Goal: Information Seeking & Learning: Learn about a topic

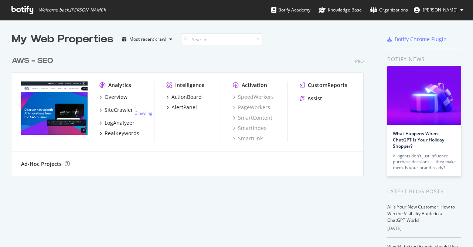
scroll to position [247, 473]
click at [121, 120] on div "LogAnalyzer" at bounding box center [120, 122] width 30 height 7
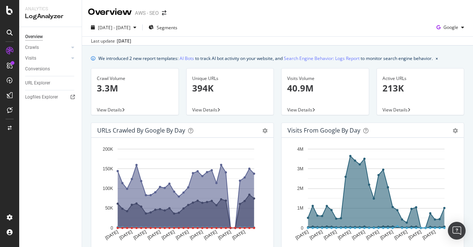
click at [75, 44] on div "Crawls" at bounding box center [53, 47] width 57 height 11
click at [72, 47] on icon at bounding box center [72, 47] width 3 height 4
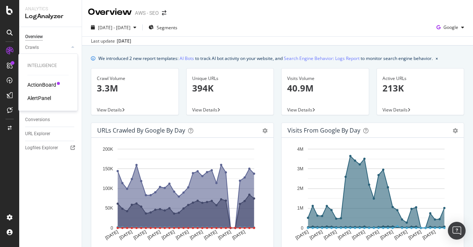
click at [48, 87] on div "ActionBoard" at bounding box center [41, 84] width 29 height 7
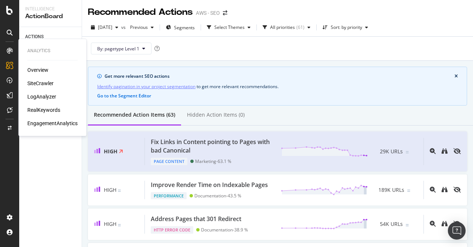
click at [9, 49] on icon at bounding box center [10, 51] width 6 height 6
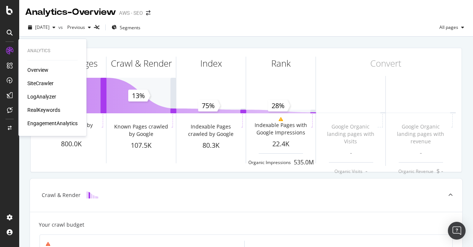
click at [46, 81] on div "SiteCrawler" at bounding box center [40, 82] width 26 height 7
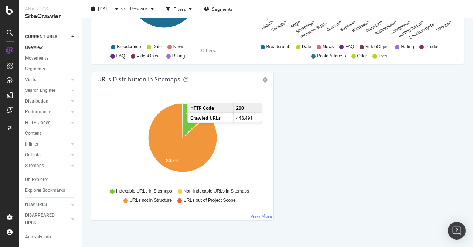
scroll to position [824, 0]
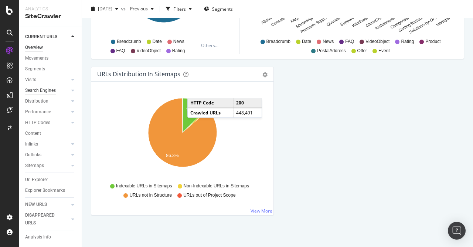
click at [51, 89] on div "Search Engines" at bounding box center [40, 90] width 31 height 8
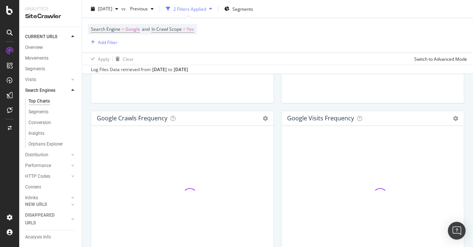
scroll to position [55, 0]
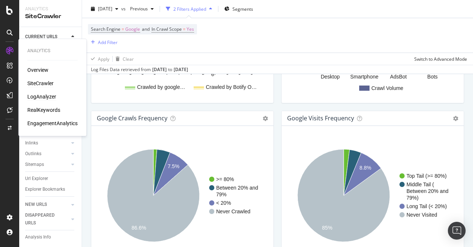
click at [53, 98] on div "LogAnalyzer" at bounding box center [41, 96] width 29 height 7
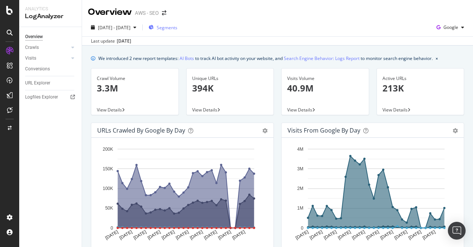
click at [177, 27] on span "Segments" at bounding box center [167, 27] width 21 height 6
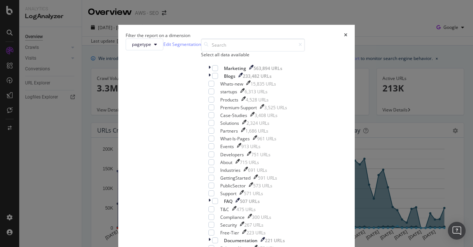
scroll to position [263, 0]
click at [344, 33] on icon "times" at bounding box center [345, 35] width 3 height 4
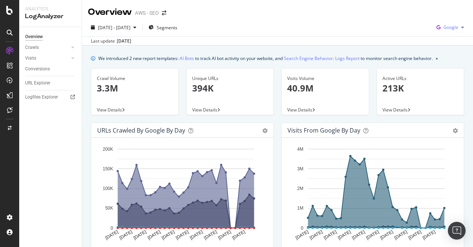
click at [463, 27] on icon "button" at bounding box center [462, 27] width 3 height 4
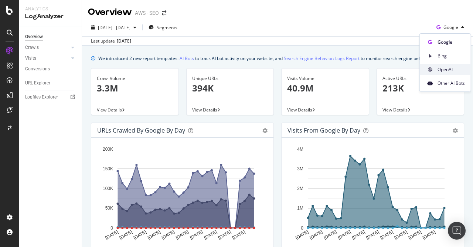
click at [448, 70] on span "OpenAI" at bounding box center [451, 69] width 27 height 7
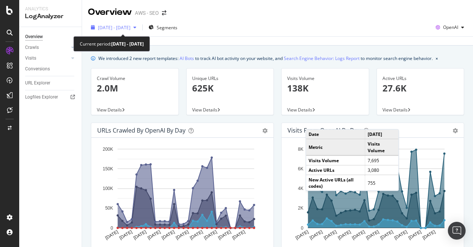
click at [136, 26] on icon "button" at bounding box center [134, 27] width 3 height 4
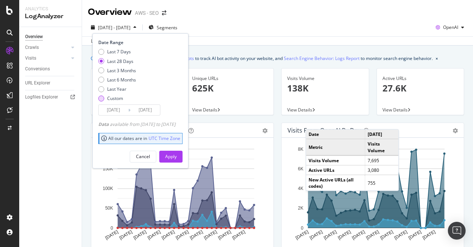
click at [102, 99] on div "Custom" at bounding box center [101, 98] width 6 height 6
click at [122, 113] on input "[DATE]" at bounding box center [114, 110] width 30 height 10
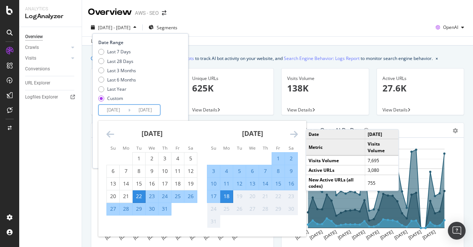
click at [108, 132] on icon "Move backward to switch to the previous month." at bounding box center [110, 133] width 8 height 9
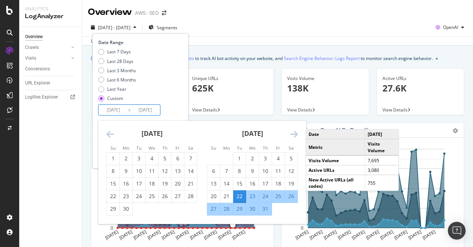
click at [108, 132] on icon "Move backward to switch to the previous month." at bounding box center [110, 133] width 8 height 9
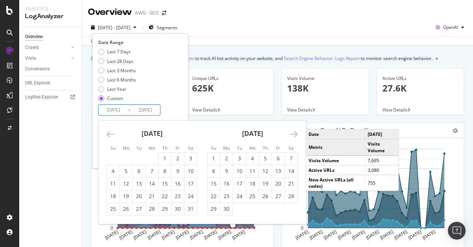
click at [108, 132] on icon "Move backward to switch to the previous month." at bounding box center [110, 133] width 8 height 9
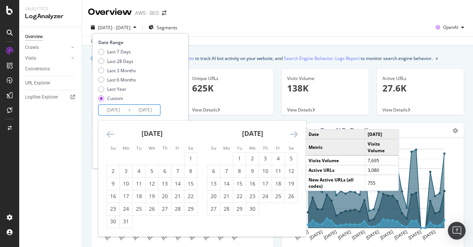
click at [108, 132] on icon "Move backward to switch to the previous month." at bounding box center [110, 133] width 8 height 9
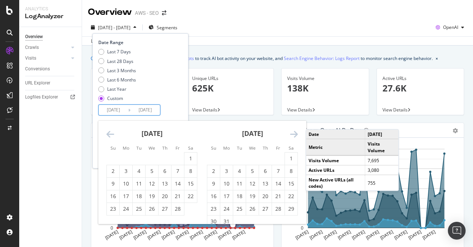
click at [108, 132] on icon "Move backward to switch to the previous month." at bounding box center [110, 133] width 8 height 9
click at [152, 161] on div "1" at bounding box center [152, 158] width 13 height 7
type input "[DATE]"
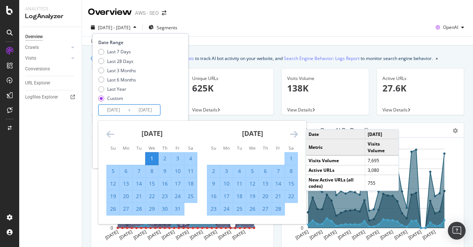
click at [297, 134] on icon "Move forward to switch to the next month." at bounding box center [294, 133] width 8 height 9
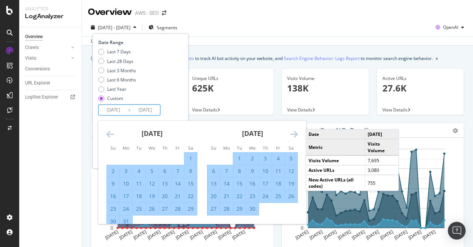
click at [297, 134] on icon "Move forward to switch to the next month." at bounding box center [294, 133] width 8 height 9
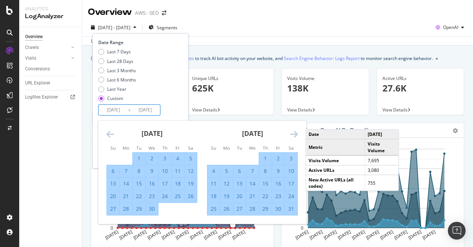
click at [297, 134] on icon "Move forward to switch to the next month." at bounding box center [294, 133] width 8 height 9
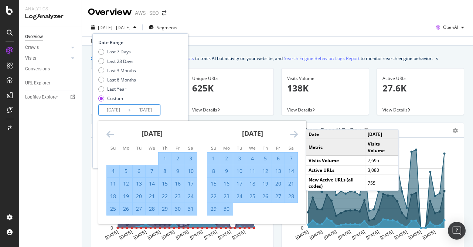
click at [297, 134] on icon "Move forward to switch to the next month." at bounding box center [294, 133] width 8 height 9
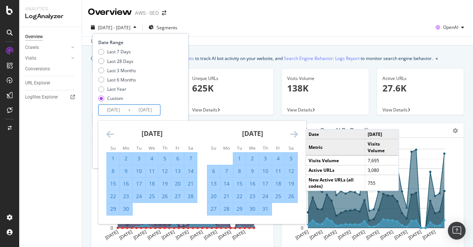
click at [297, 134] on icon "Move forward to switch to the next month." at bounding box center [294, 133] width 8 height 9
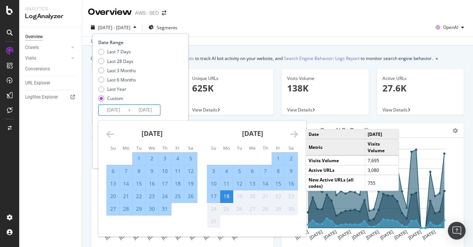
click at [214, 198] on div "17" at bounding box center [213, 195] width 13 height 7
type input "[DATE]"
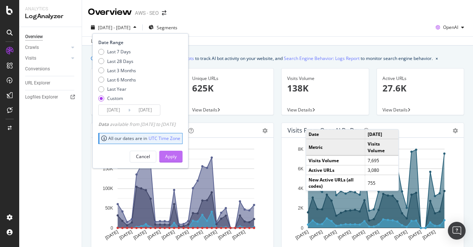
click at [177, 155] on div "Apply" at bounding box center [170, 156] width 11 height 6
